Goal: Transaction & Acquisition: Subscribe to service/newsletter

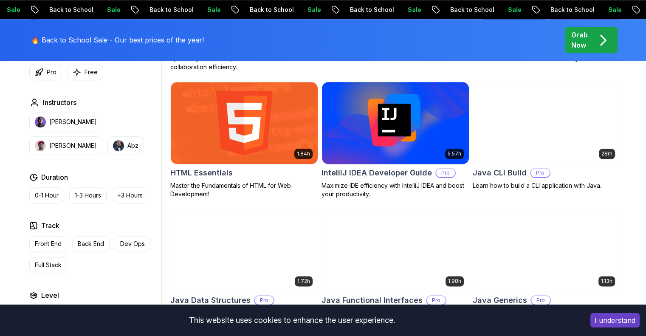
scroll to position [1061, 0]
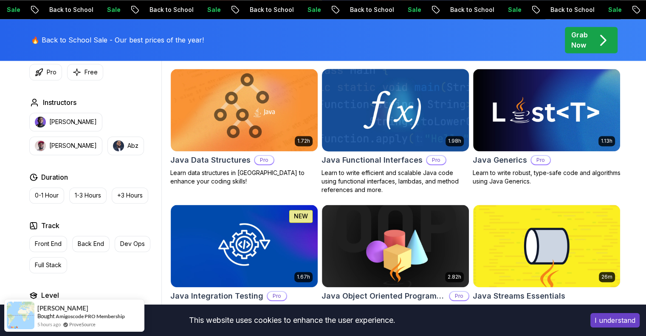
scroll to position [1146, 0]
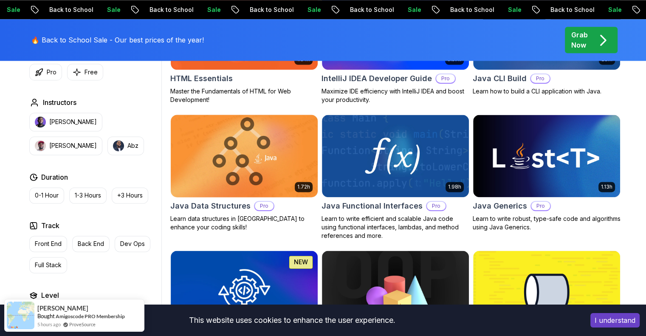
click at [281, 167] on img at bounding box center [244, 155] width 154 height 86
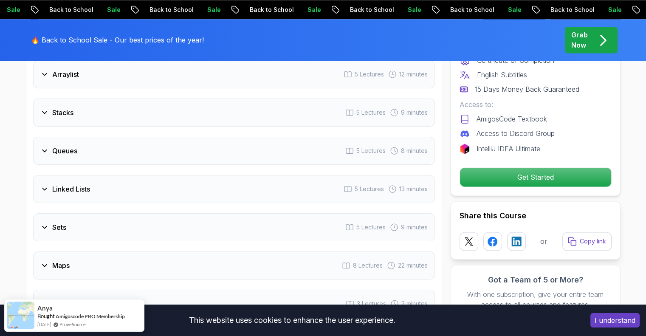
scroll to position [1358, 0]
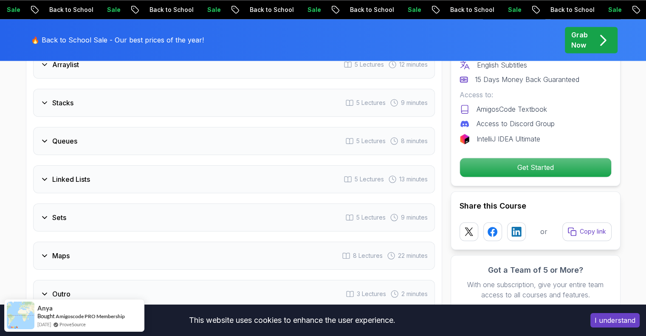
click at [49, 212] on div "Sets" at bounding box center [53, 217] width 26 height 10
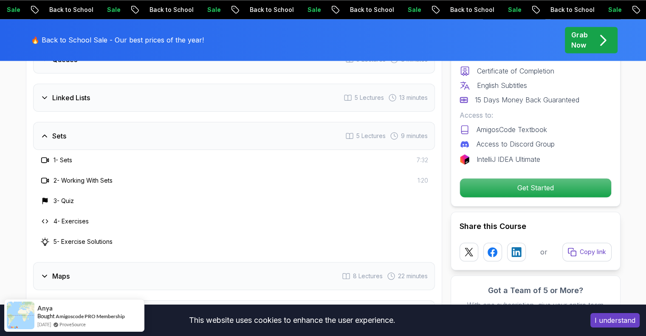
scroll to position [1277, 0]
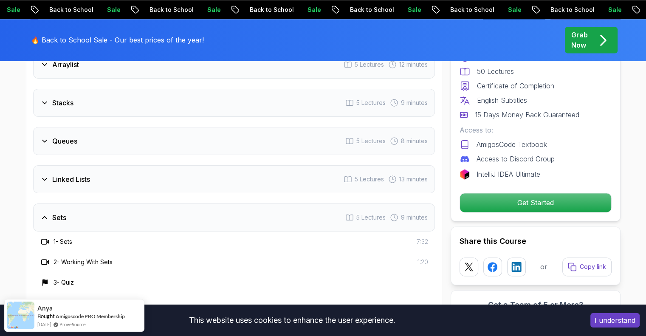
click at [49, 212] on div "Sets" at bounding box center [53, 217] width 26 height 10
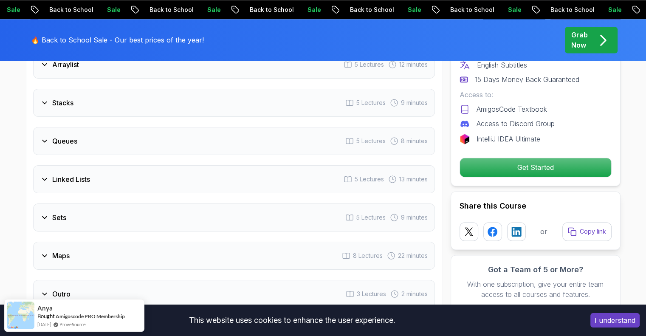
click at [49, 212] on div "Sets" at bounding box center [53, 217] width 26 height 10
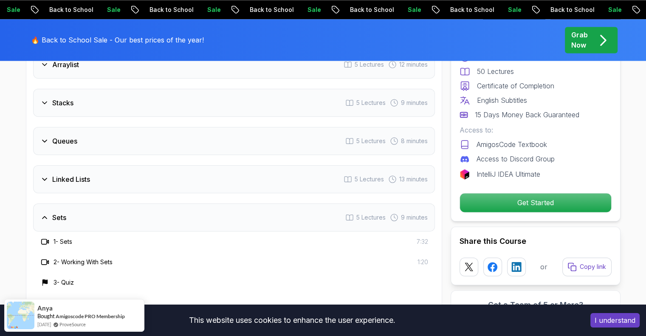
click at [49, 212] on div "Sets" at bounding box center [53, 217] width 26 height 10
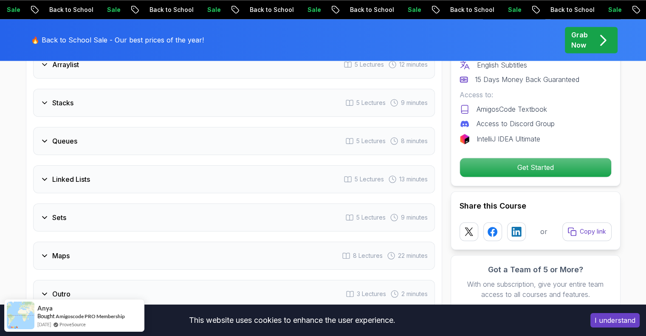
click at [58, 174] on h3 "Linked Lists" at bounding box center [71, 179] width 38 height 10
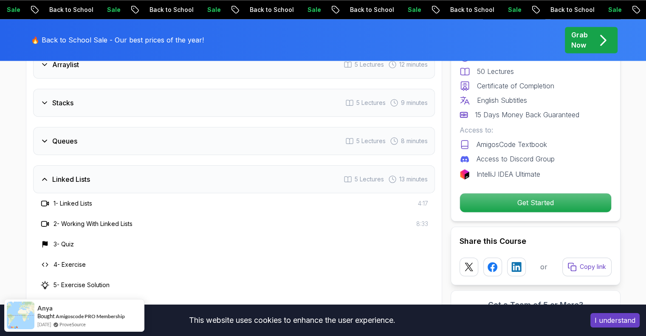
click at [58, 174] on h3 "Linked Lists" at bounding box center [71, 179] width 38 height 10
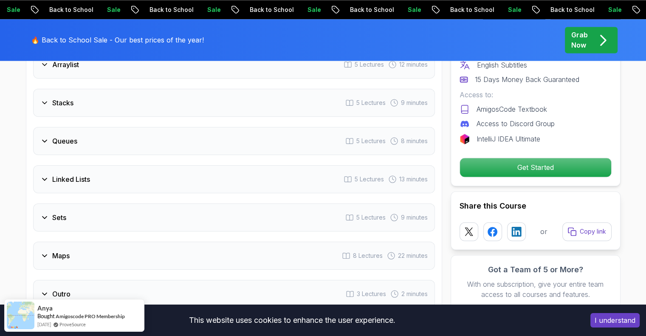
click at [56, 174] on h3 "Linked Lists" at bounding box center [71, 179] width 38 height 10
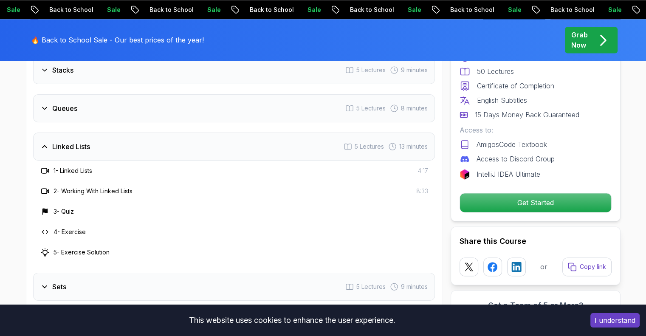
scroll to position [1319, 0]
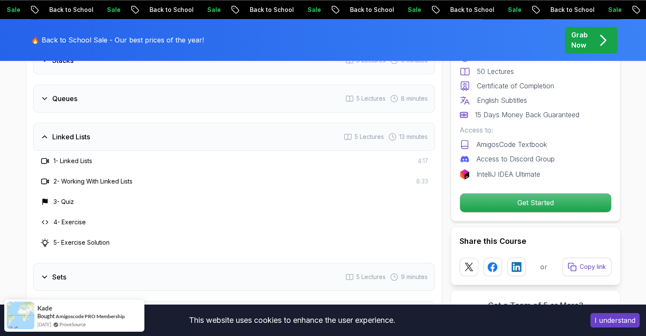
click at [43, 132] on icon at bounding box center [44, 136] width 8 height 8
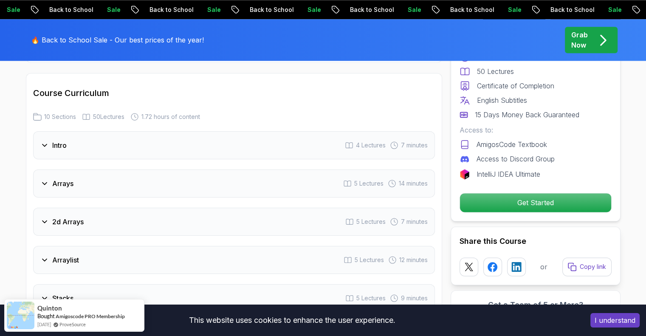
scroll to position [1061, 0]
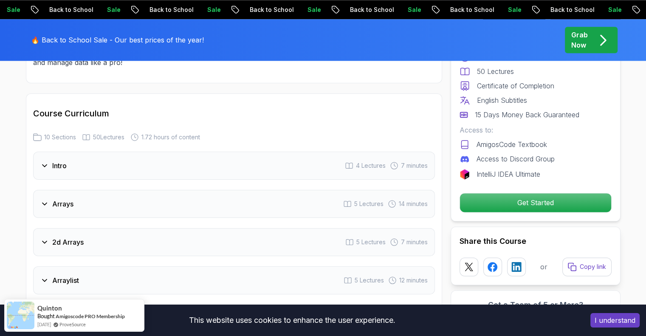
click at [93, 107] on h2 "Course Curriculum" at bounding box center [234, 113] width 402 height 12
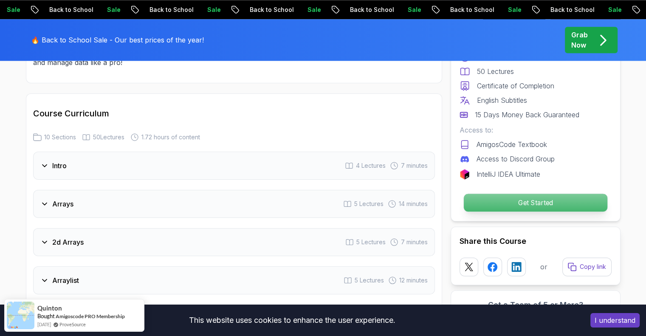
click at [494, 202] on p "Get Started" at bounding box center [534, 203] width 143 height 18
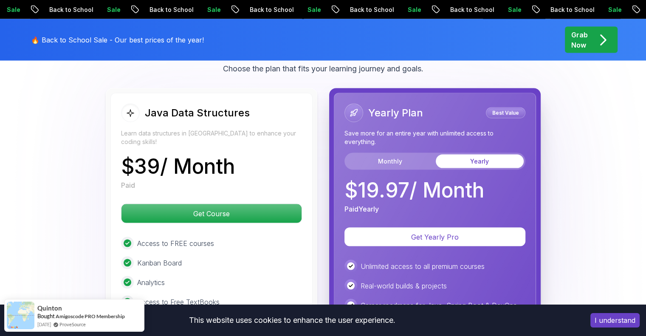
scroll to position [1683, 0]
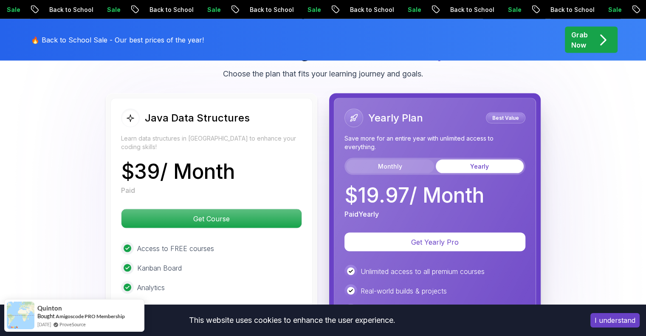
click at [369, 160] on button "Monthly" at bounding box center [390, 167] width 88 height 14
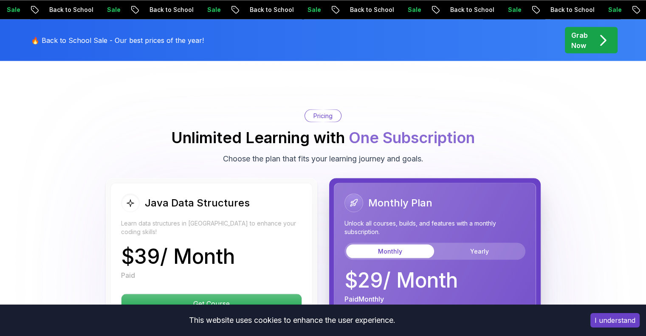
scroll to position [1598, 0]
